Goal: Communication & Community: Answer question/provide support

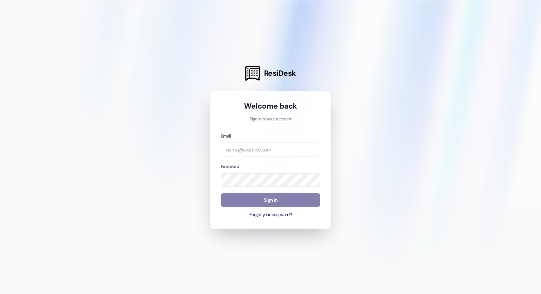
click at [241, 157] on div "Email Password Sign In Forgot your password?" at bounding box center [270, 175] width 99 height 86
click at [241, 150] on input "email" at bounding box center [270, 150] width 99 height 14
click at [260, 151] on input "email" at bounding box center [270, 150] width 99 height 14
click at [309, 155] on input "email" at bounding box center [270, 150] width 99 height 14
click at [0, 294] on com-1password-button at bounding box center [0, 294] width 0 height 0
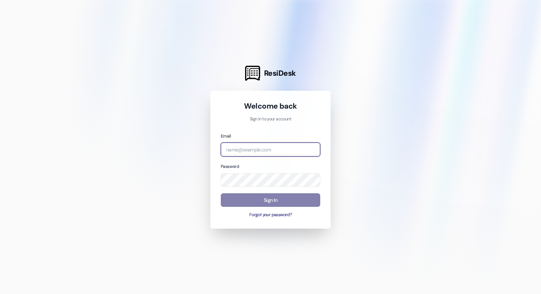
type input "[EMAIL_ADDRESS][DOMAIN_NAME]"
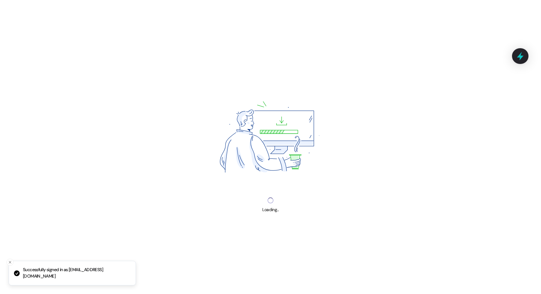
click at [285, 196] on div "Loading..." at bounding box center [270, 147] width 541 height 294
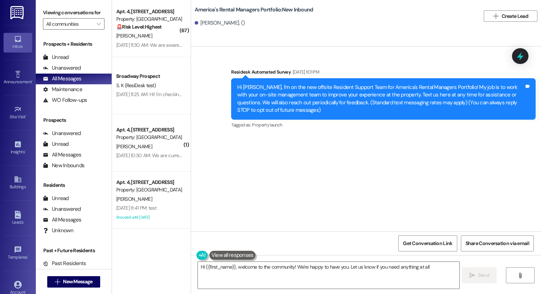
type textarea "Hi {{first_name}}, welcome to the community! We're happy to have you. Let us kn…"
click at [227, 24] on div "[PERSON_NAME]. ()" at bounding box center [220, 23] width 50 height 8
click at [210, 25] on div "[PERSON_NAME]. ()" at bounding box center [220, 23] width 50 height 8
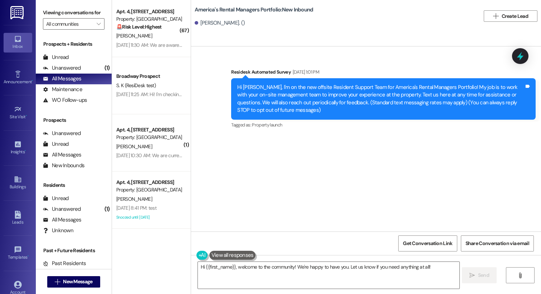
click at [210, 24] on div "[PERSON_NAME]. ()" at bounding box center [220, 23] width 50 height 8
click at [223, 31] on div "America's Rental Managers Portfolio: New Inbound [PERSON_NAME]. ()  Create Lead" at bounding box center [366, 23] width 350 height 46
click at [224, 19] on div "[PERSON_NAME]. ()" at bounding box center [220, 23] width 50 height 8
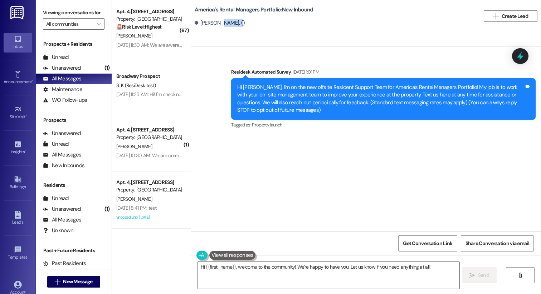
click at [224, 19] on div "[PERSON_NAME]. ()" at bounding box center [220, 23] width 50 height 8
click at [227, 29] on div "[PERSON_NAME]. ()" at bounding box center [337, 23] width 285 height 14
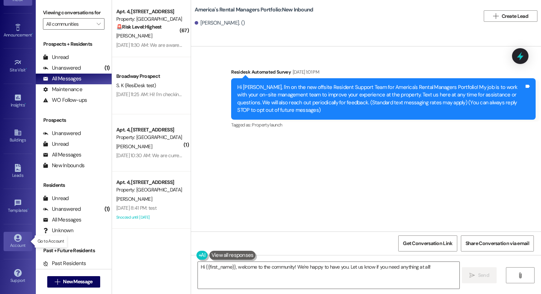
click at [18, 244] on div "Account" at bounding box center [18, 245] width 36 height 7
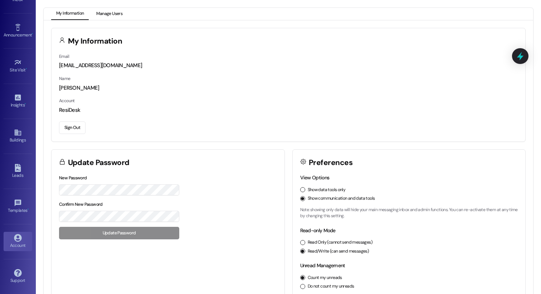
click at [109, 16] on button "Manage Users" at bounding box center [109, 14] width 36 height 12
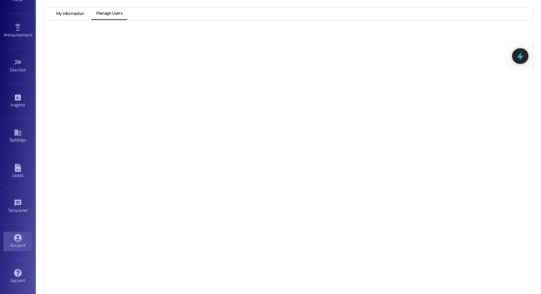
click at [77, 16] on button "My Information" at bounding box center [70, 14] width 38 height 12
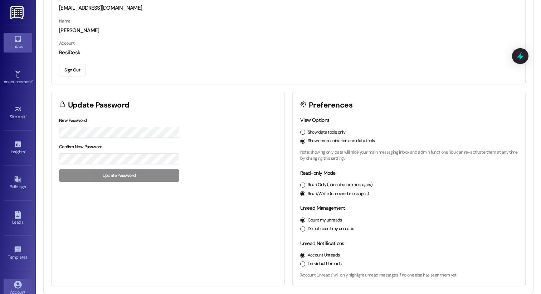
click at [19, 37] on icon at bounding box center [18, 39] width 8 height 8
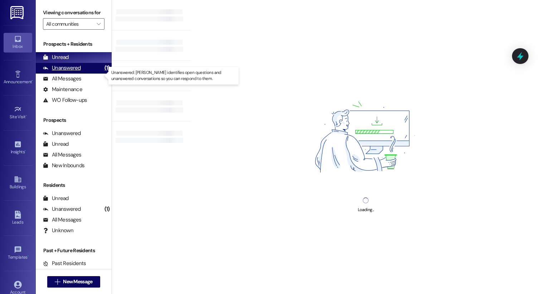
click at [89, 74] on div "Unanswered (1)" at bounding box center [74, 68] width 76 height 11
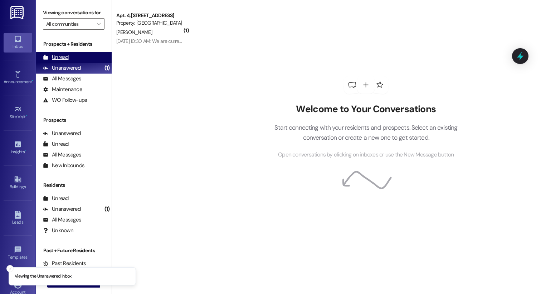
click at [57, 61] on div "Unread" at bounding box center [56, 58] width 26 height 8
